Goal: Information Seeking & Learning: Check status

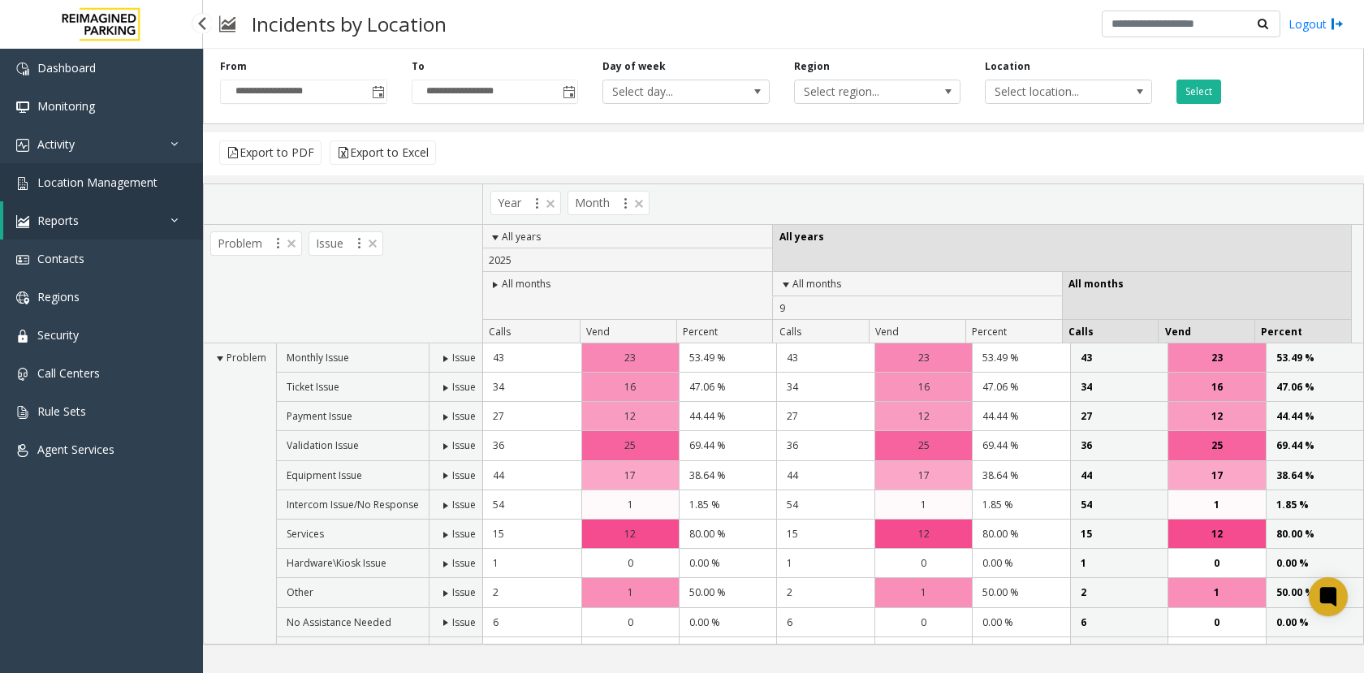
click at [182, 180] on link "Location Management" at bounding box center [101, 182] width 203 height 38
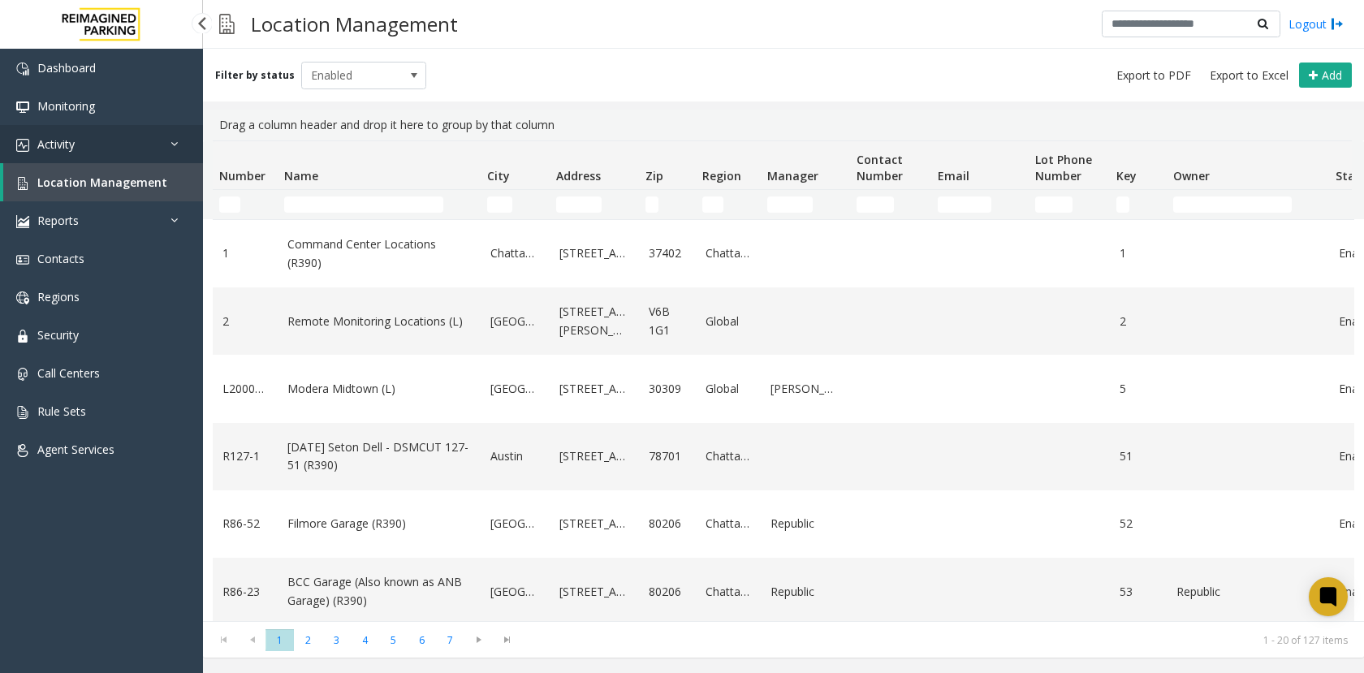
click at [137, 140] on link "Activity" at bounding box center [101, 144] width 203 height 38
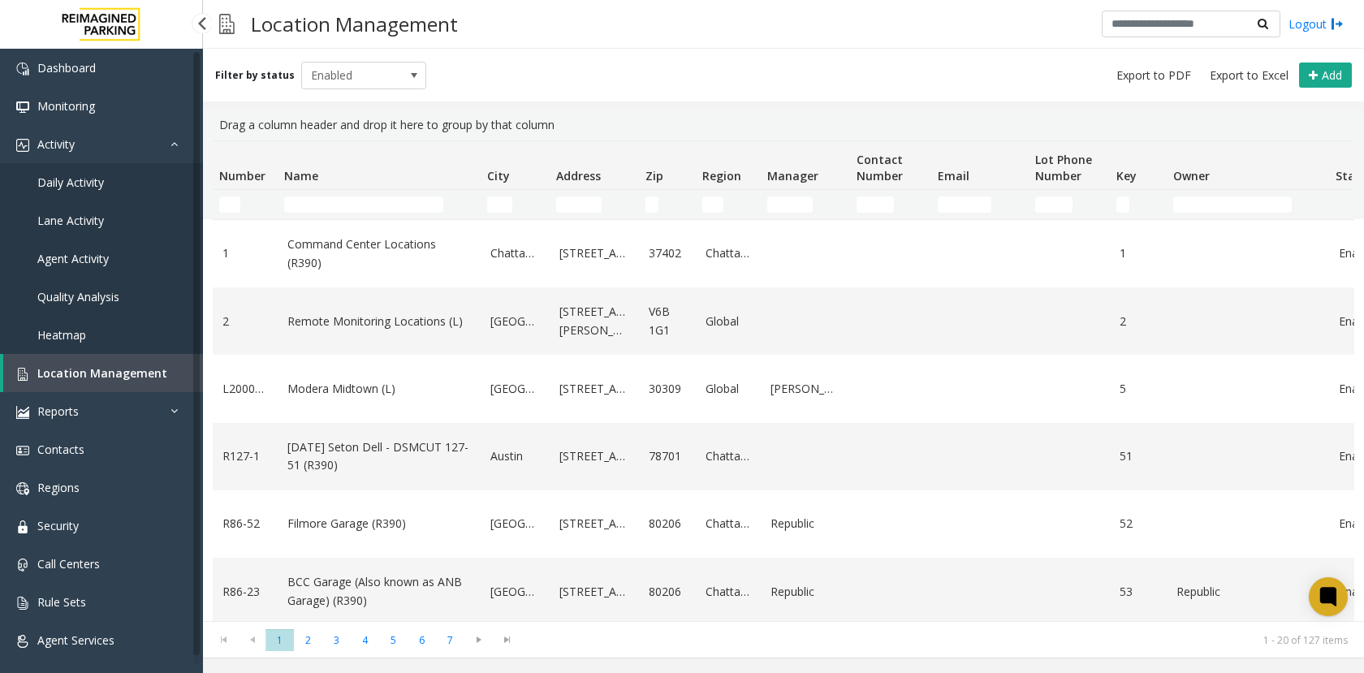
click at [141, 181] on link "Daily Activity" at bounding box center [101, 182] width 203 height 38
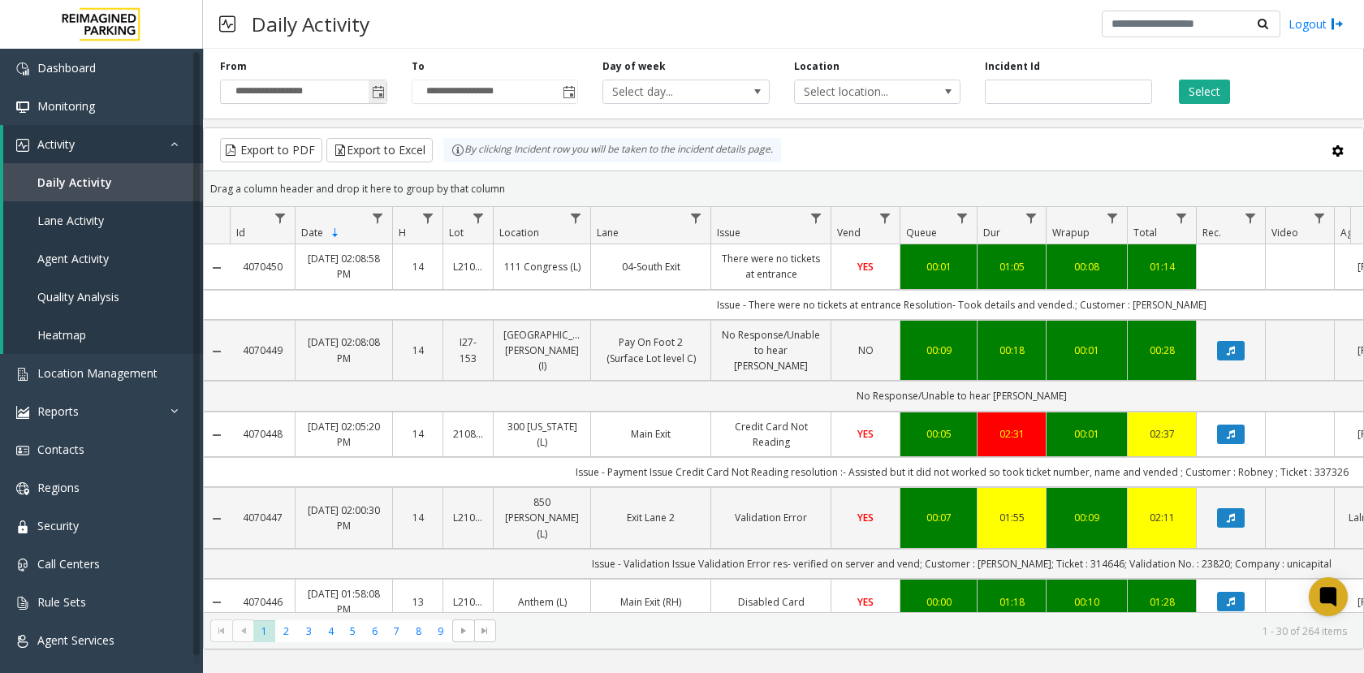
click at [382, 93] on span "Toggle popup" at bounding box center [378, 92] width 13 height 13
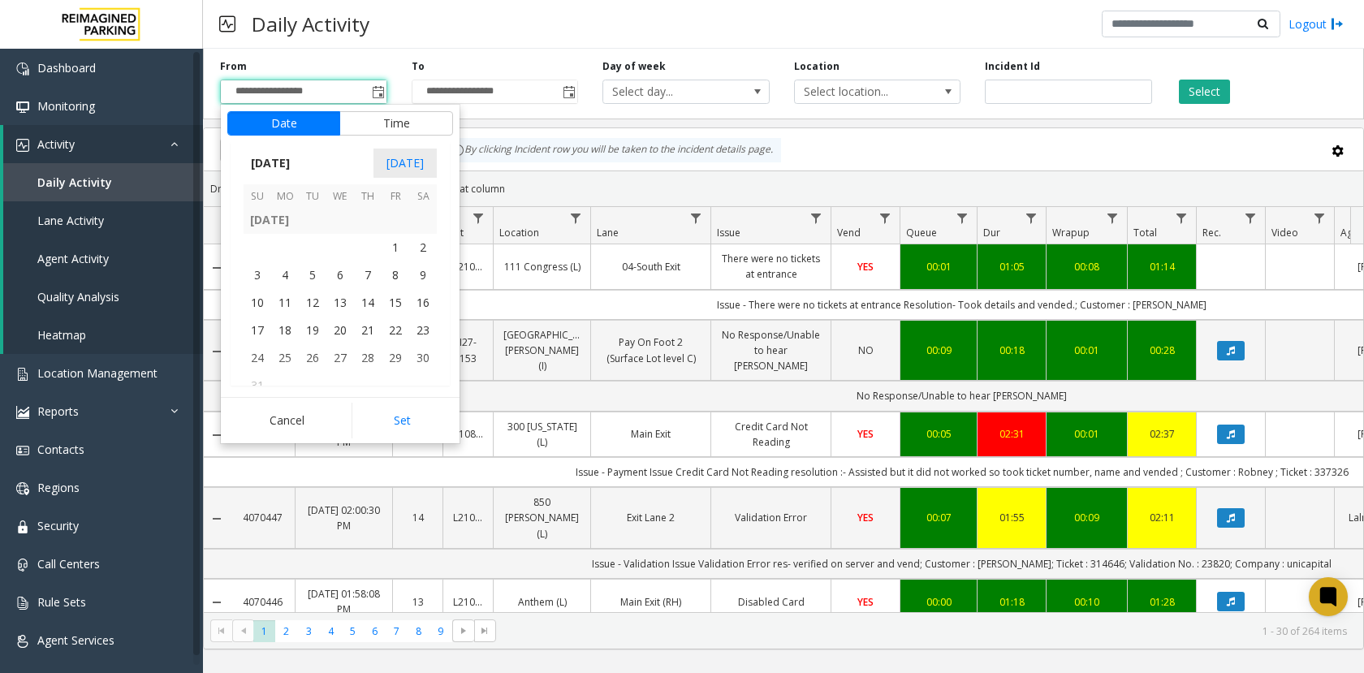
scroll to position [291134, 0]
click at [384, 270] on span "1" at bounding box center [396, 273] width 28 height 28
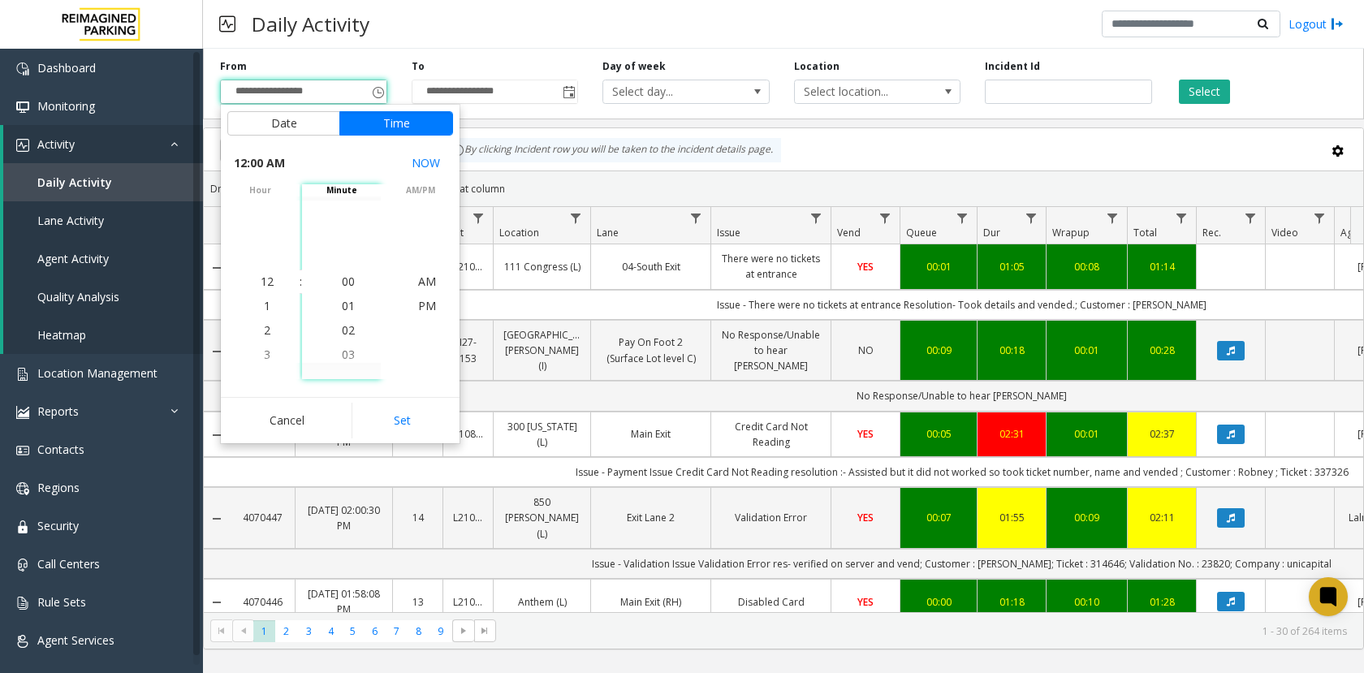
scroll to position [291184, 0]
click at [407, 412] on button "Set" at bounding box center [403, 421] width 102 height 36
type input "**********"
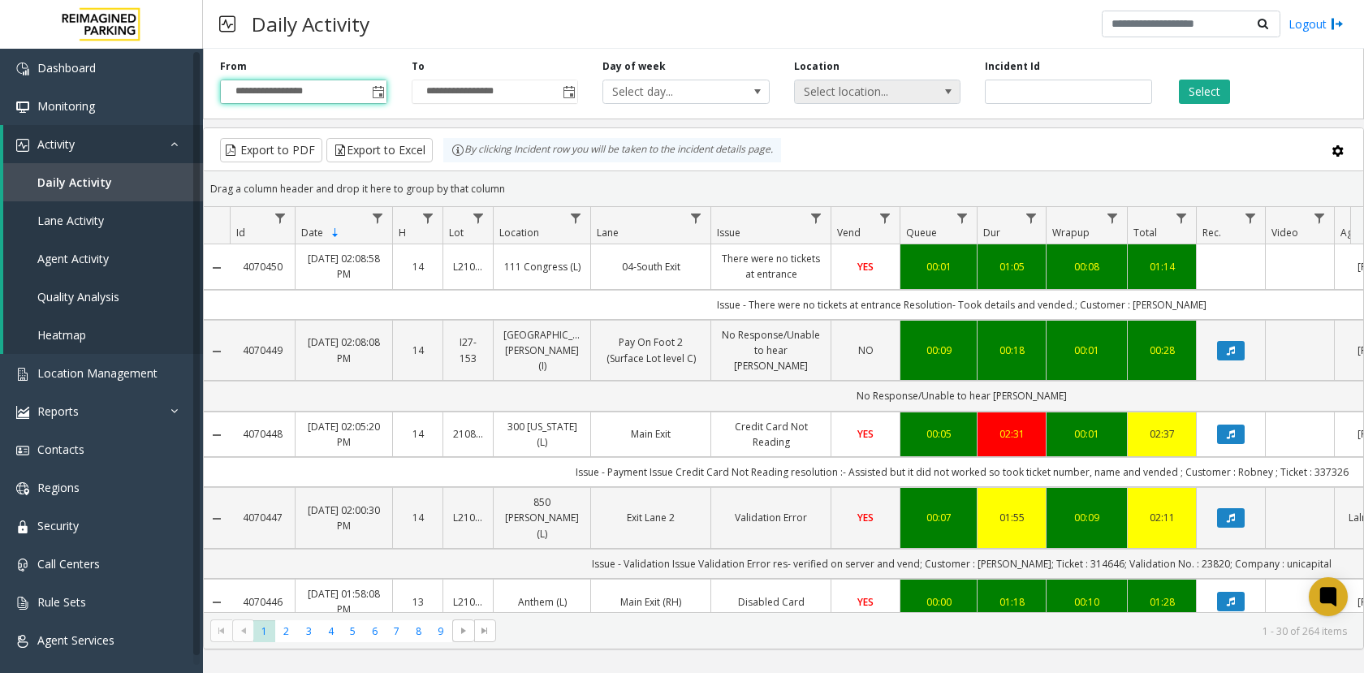
click at [873, 88] on span "Select location..." at bounding box center [861, 91] width 132 height 23
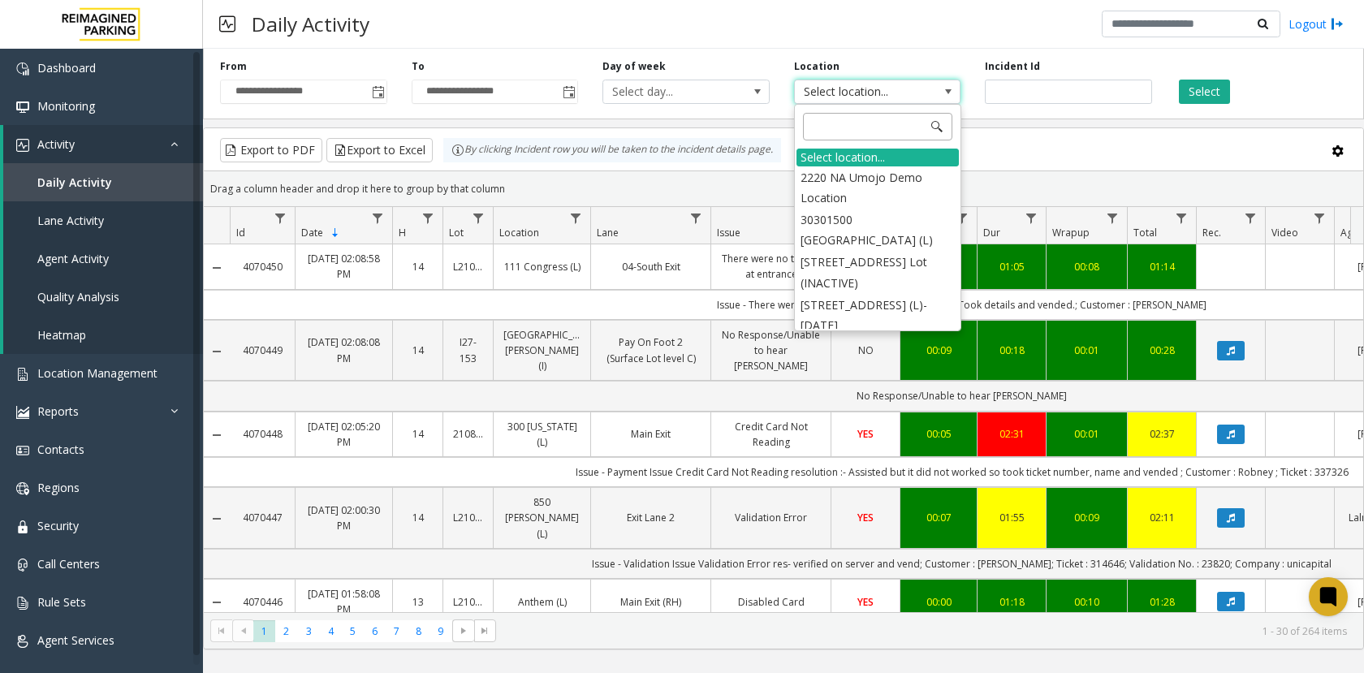
click at [872, 136] on input at bounding box center [877, 127] width 149 height 28
type input "****"
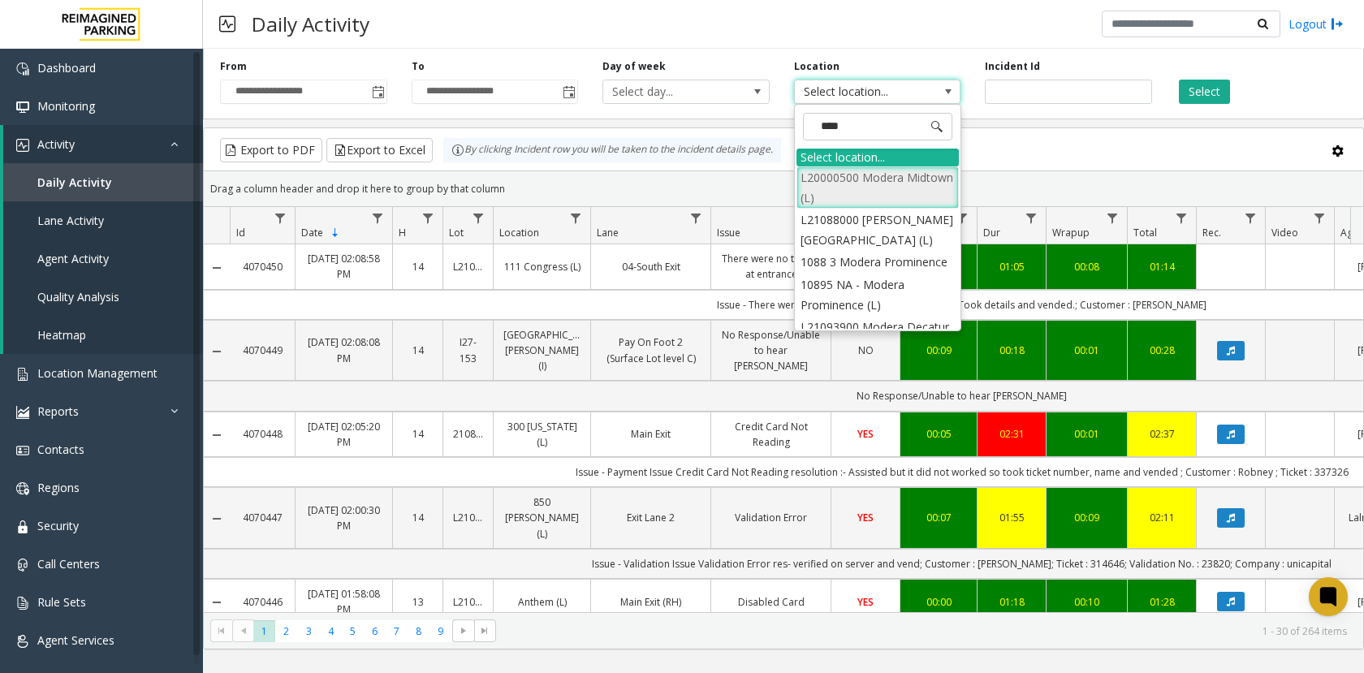
click at [874, 188] on li "L20000500 Modera Midtown (L)" at bounding box center [877, 187] width 162 height 42
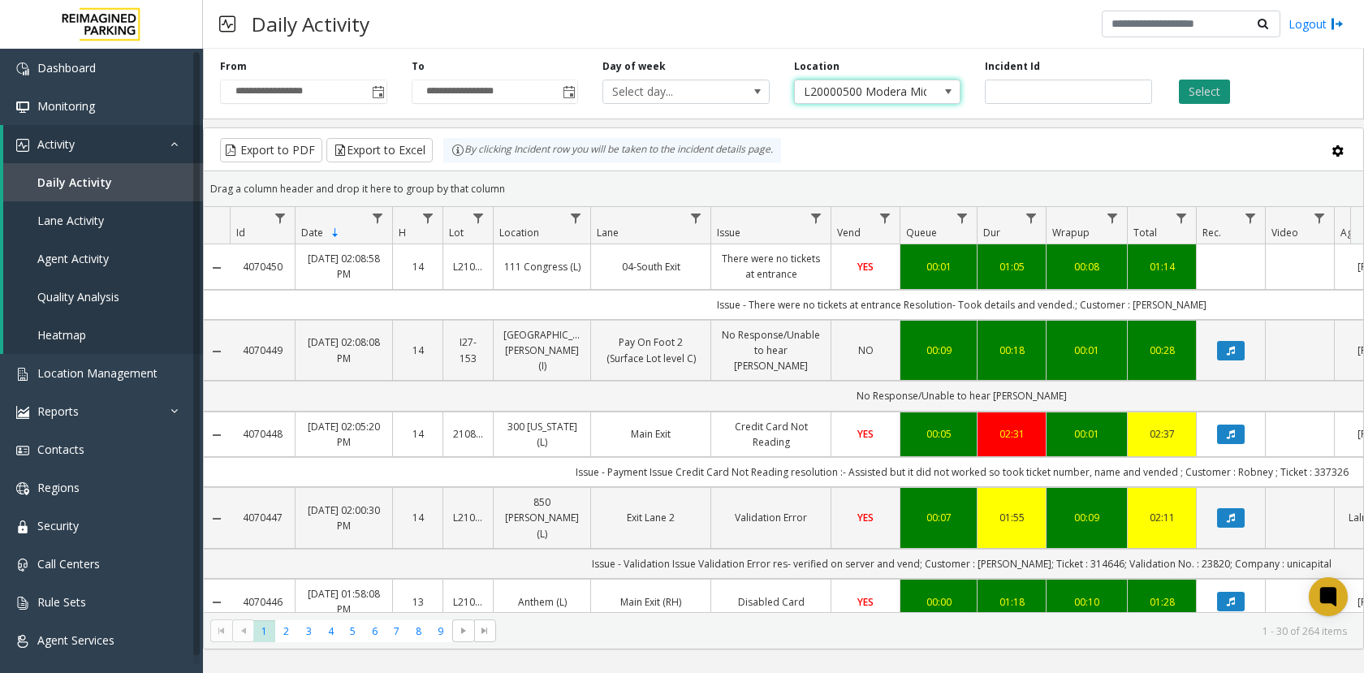
click at [1196, 91] on button "Select" at bounding box center [1204, 92] width 51 height 24
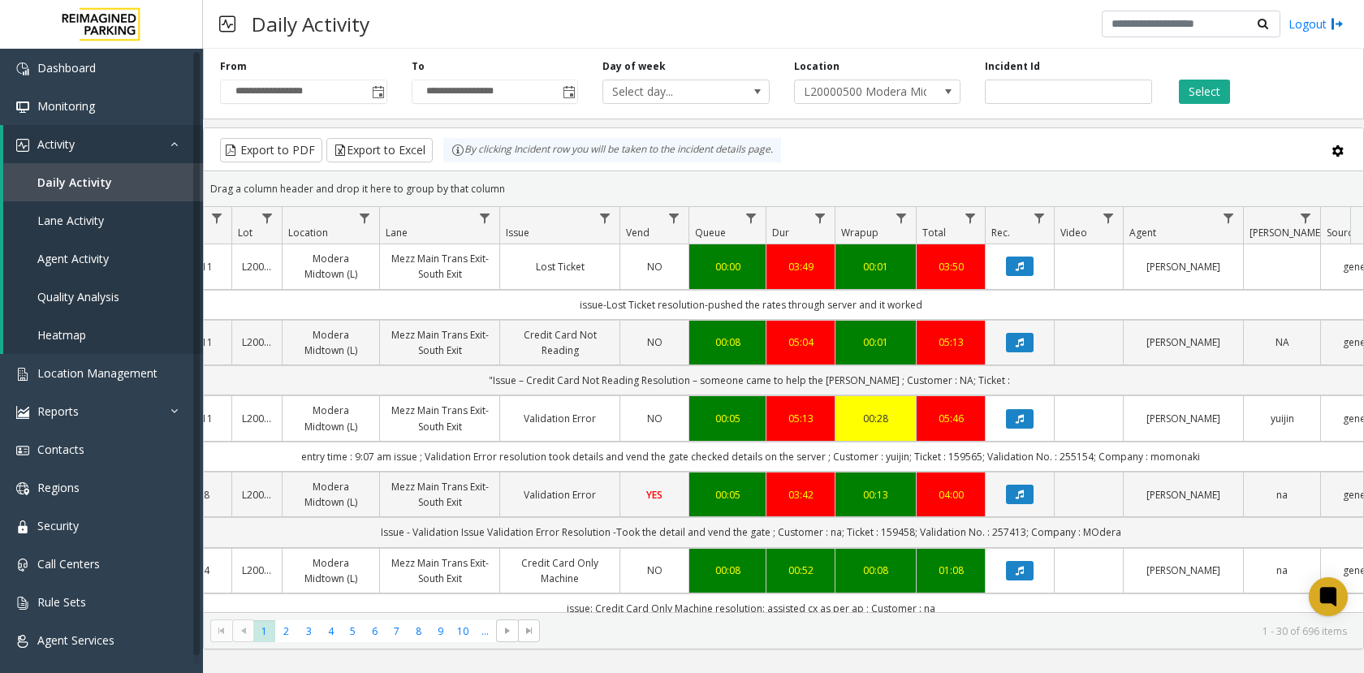
scroll to position [0, 219]
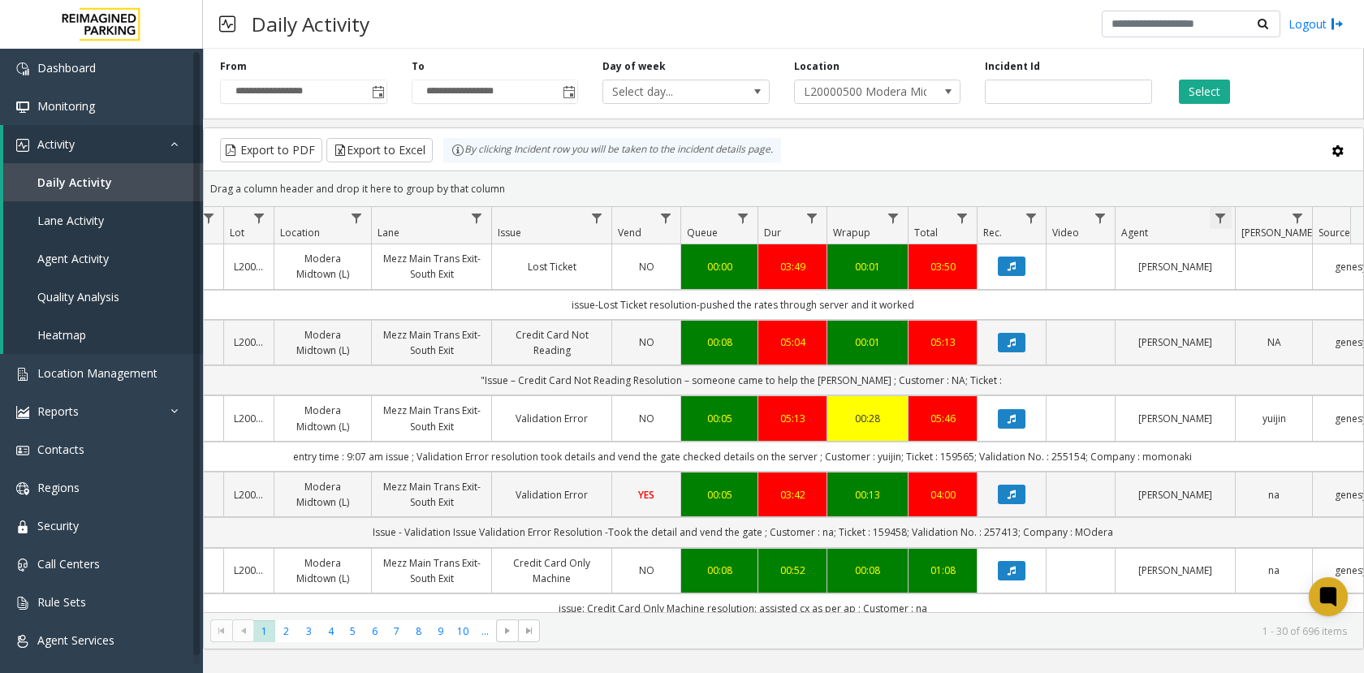
click at [1220, 218] on span "Data table" at bounding box center [1220, 218] width 13 height 13
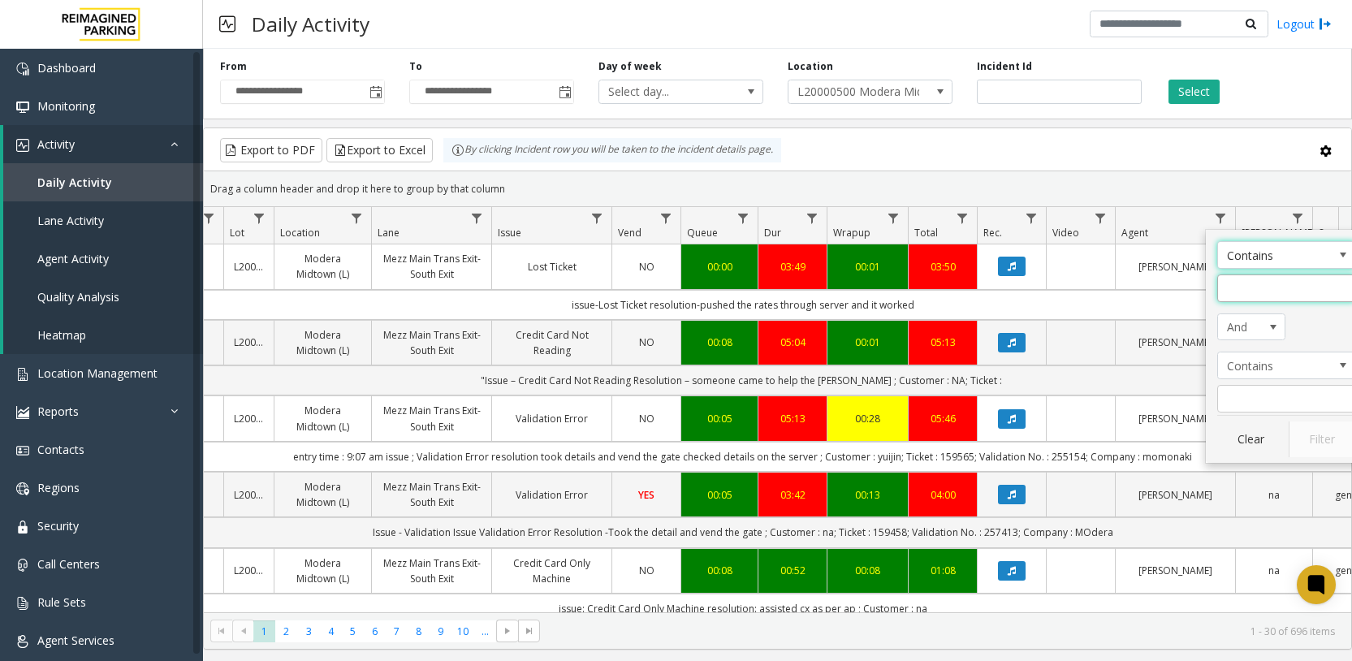
click at [1258, 294] on input "Agent Filter" at bounding box center [1286, 288] width 138 height 28
type input "*****"
click at [1314, 438] on button "Filter" at bounding box center [1321, 439] width 67 height 36
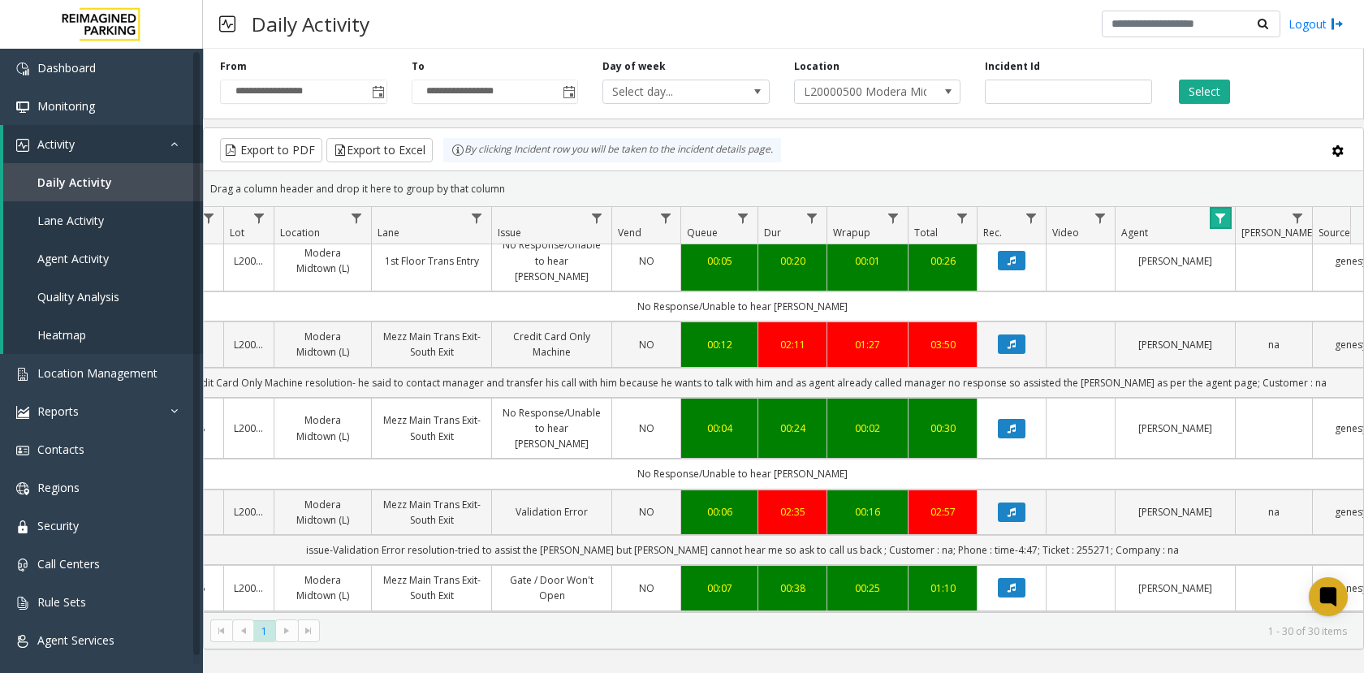
scroll to position [1451, 219]
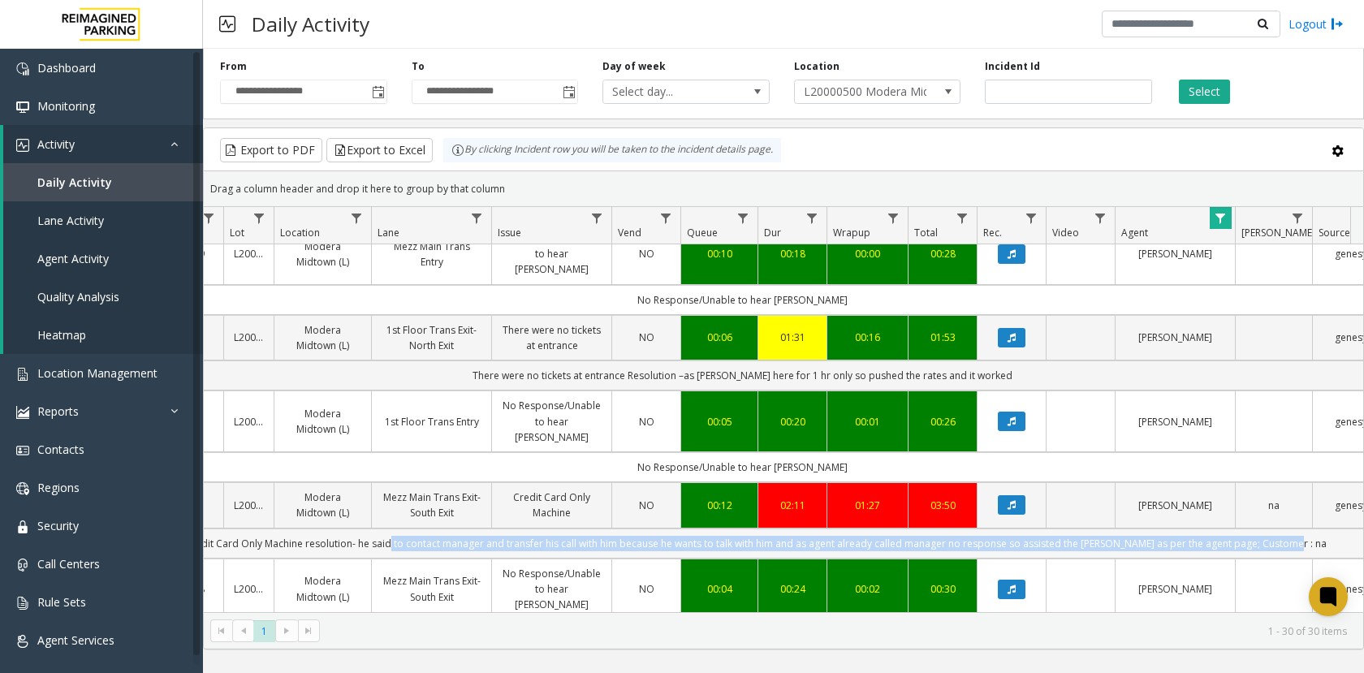
drag, startPoint x: 434, startPoint y: 468, endPoint x: 1310, endPoint y: 472, distance: 876.0
click at [1310, 529] on td "issue-Credit Card Only Machine resolution- he said to contact manager and trans…" at bounding box center [743, 544] width 1464 height 30
click at [1288, 529] on td "issue-Credit Card Only Machine resolution- he said to contact manager and trans…" at bounding box center [743, 544] width 1464 height 30
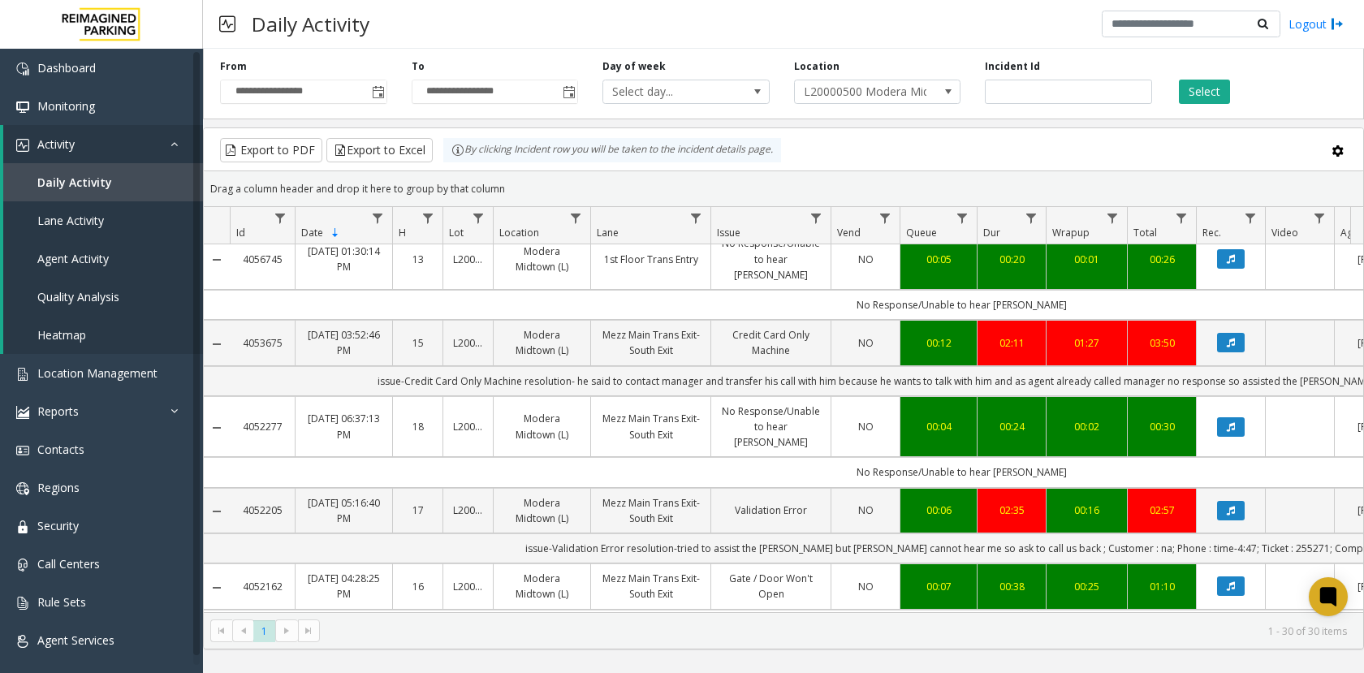
scroll to position [1776, 0]
